Goal: Navigation & Orientation: Find specific page/section

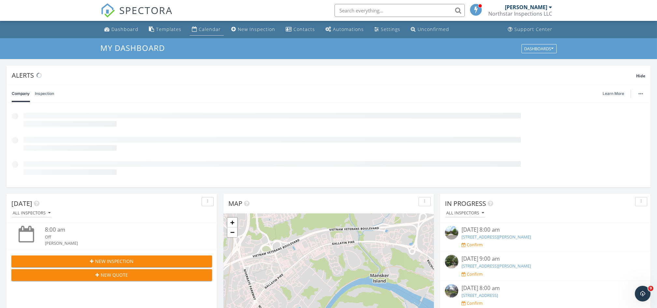
click at [205, 28] on div "Calendar" at bounding box center [210, 29] width 22 height 6
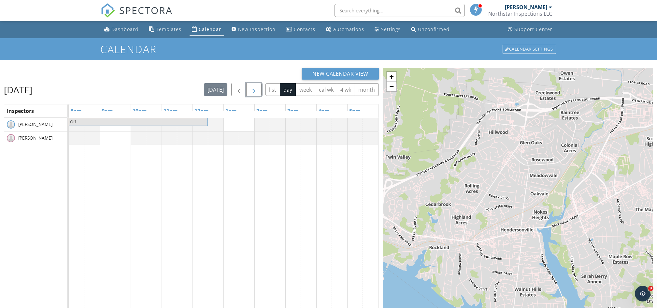
click at [254, 89] on span "button" at bounding box center [254, 90] width 8 height 8
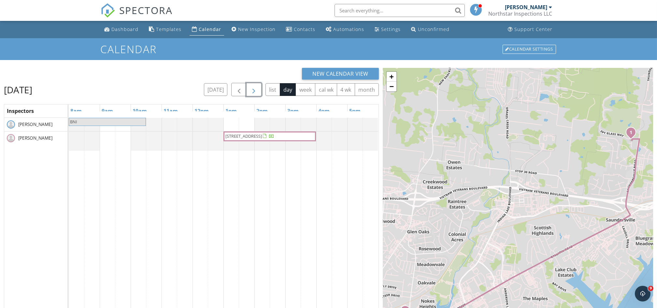
click at [254, 89] on span "button" at bounding box center [254, 90] width 8 height 8
